Goal: Transaction & Acquisition: Book appointment/travel/reservation

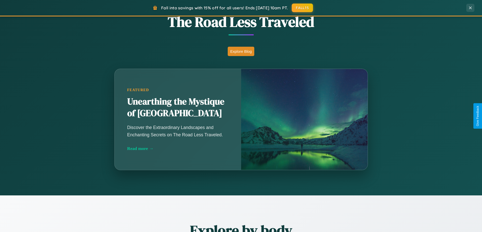
scroll to position [445, 0]
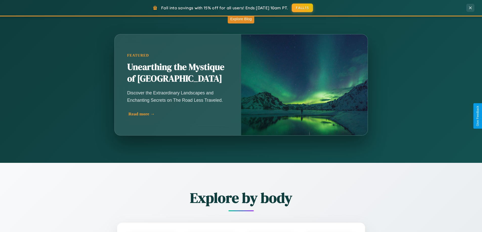
click at [178, 114] on div "Read more →" at bounding box center [178, 113] width 101 height 5
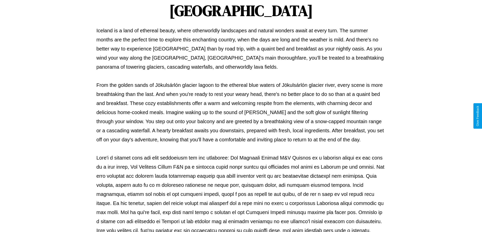
scroll to position [164, 0]
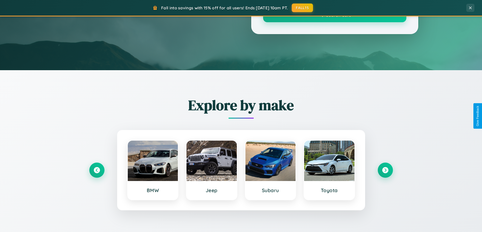
scroll to position [445, 0]
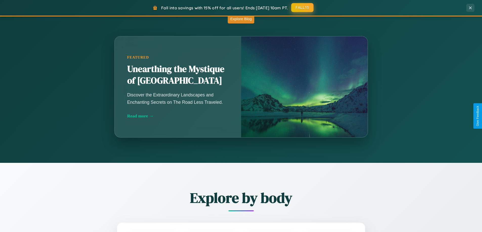
click at [302, 8] on button "FALL15" at bounding box center [302, 7] width 22 height 9
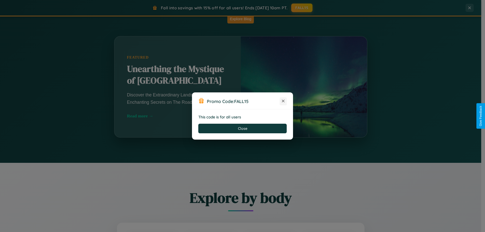
click at [283, 101] on icon at bounding box center [283, 101] width 5 height 5
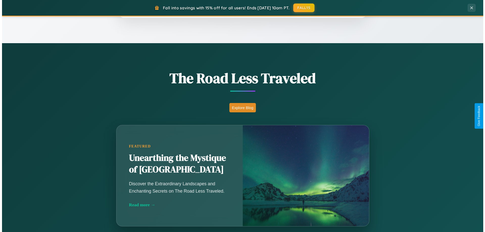
scroll to position [0, 0]
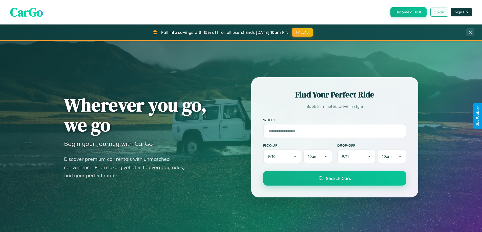
click at [439, 12] on button "Login" at bounding box center [439, 12] width 18 height 9
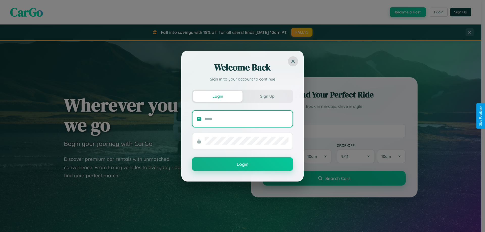
click at [247, 119] on input "text" at bounding box center [247, 119] width 84 height 8
type input "**********"
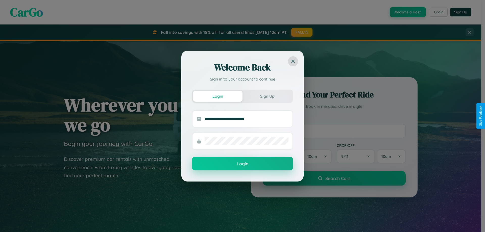
click at [243, 164] on button "Login" at bounding box center [242, 164] width 101 height 14
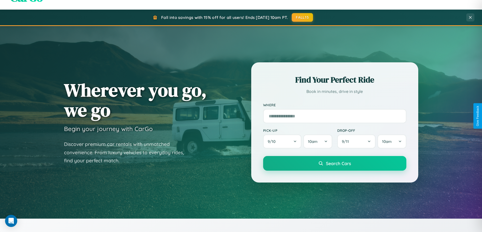
scroll to position [15, 0]
click at [334, 116] on input "text" at bounding box center [334, 116] width 143 height 14
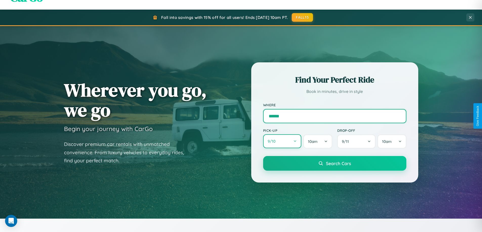
type input "******"
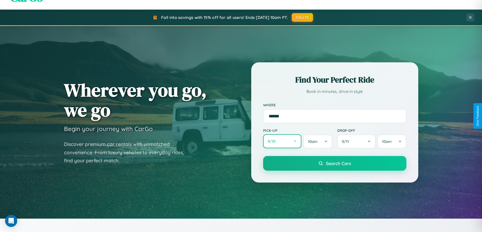
click at [282, 142] on button "9 / 10" at bounding box center [282, 141] width 38 height 14
select select "*"
select select "****"
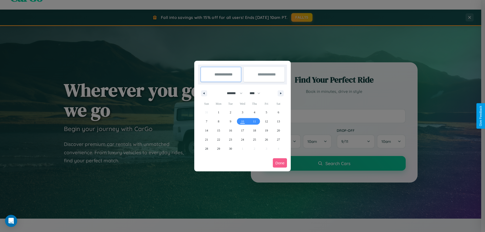
click at [233, 93] on select "******* ******** ***** ***** *** **** **** ****** ********* ******* ******** **…" at bounding box center [233, 93] width 21 height 8
select select "*"
click at [266, 112] on span "3" at bounding box center [267, 112] width 2 height 9
type input "**********"
click at [219, 130] on span "13" at bounding box center [218, 130] width 3 height 9
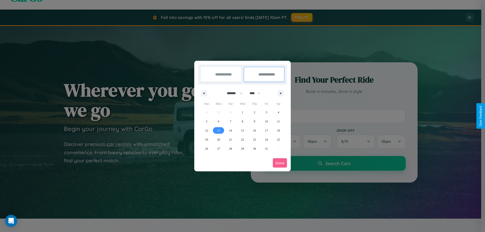
type input "**********"
click at [280, 163] on button "Done" at bounding box center [280, 163] width 14 height 9
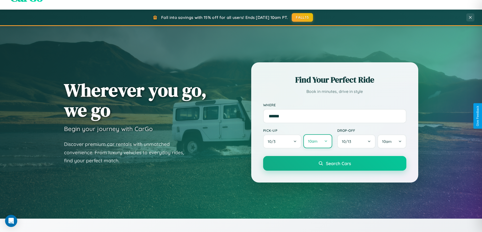
click at [317, 142] on button "10am" at bounding box center [317, 141] width 29 height 14
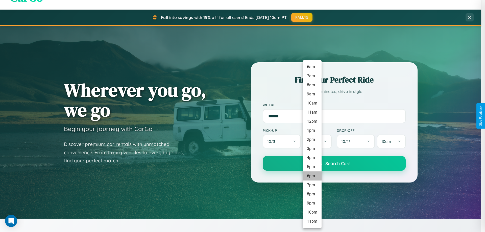
click at [312, 176] on li "6pm" at bounding box center [312, 176] width 19 height 9
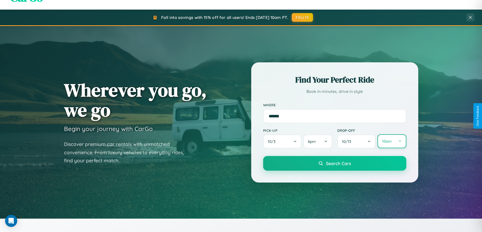
click at [391, 142] on button "10am" at bounding box center [391, 141] width 29 height 14
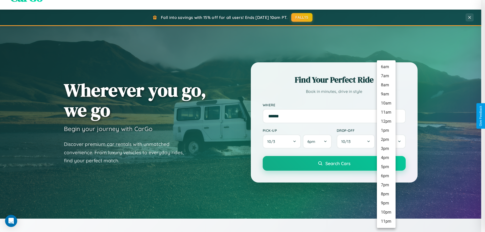
click at [386, 149] on li "3pm" at bounding box center [386, 148] width 19 height 9
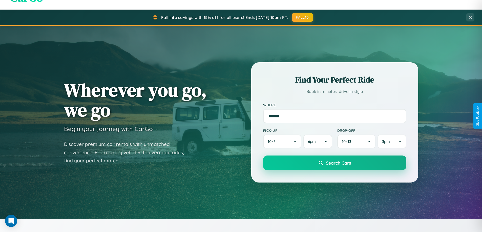
click at [334, 164] on span "Search Cars" at bounding box center [338, 163] width 25 height 6
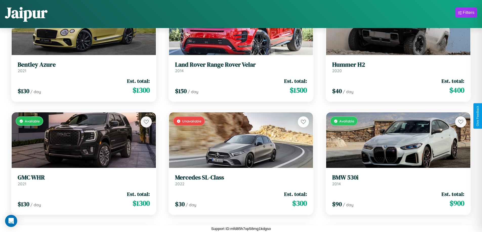
scroll to position [864, 0]
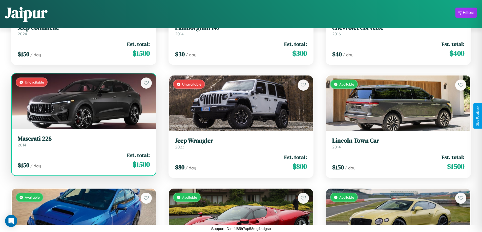
click at [83, 143] on link "Maserati 228 2014" at bounding box center [84, 141] width 132 height 12
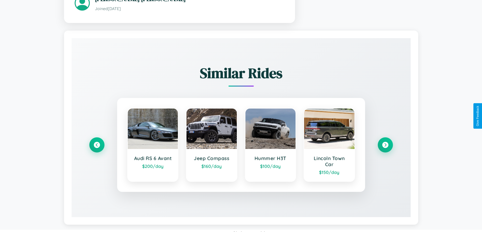
scroll to position [332, 0]
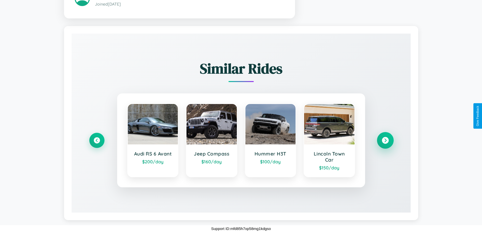
click at [385, 140] on icon at bounding box center [384, 140] width 7 height 7
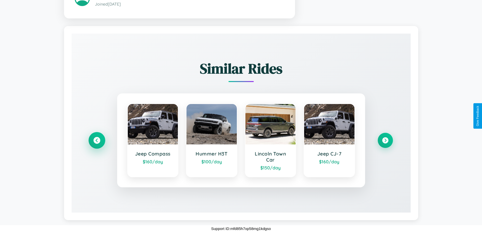
click at [97, 140] on icon at bounding box center [96, 140] width 7 height 7
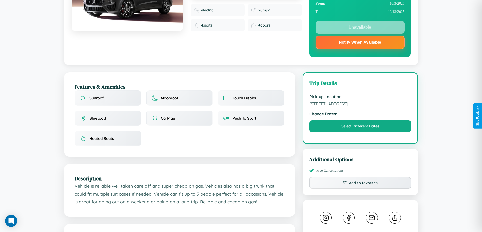
scroll to position [0, 0]
